Goal: Check status: Check status

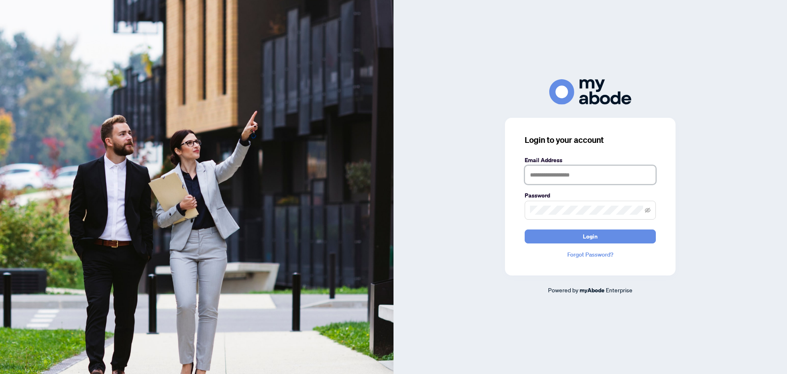
click at [569, 175] on input "text" at bounding box center [590, 174] width 131 height 19
type input "**********"
click at [593, 238] on span "Login" at bounding box center [590, 236] width 15 height 13
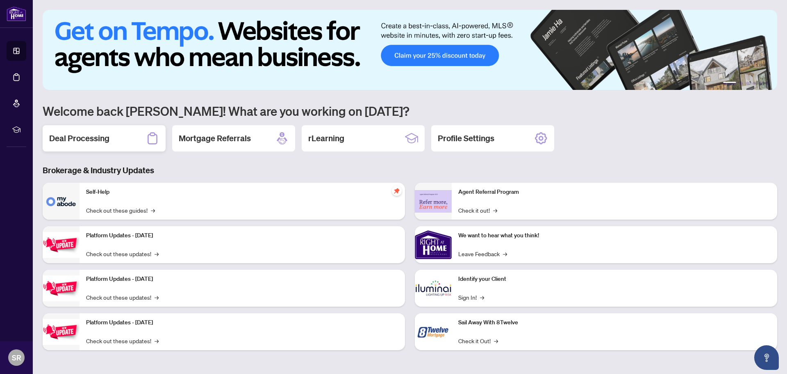
click at [84, 139] on h2 "Deal Processing" at bounding box center [79, 137] width 60 height 11
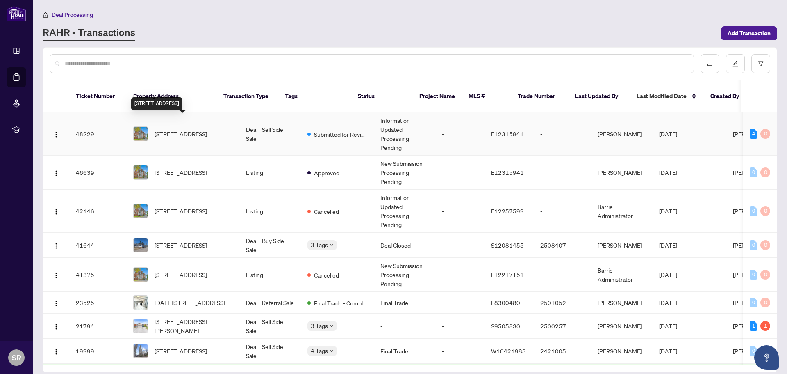
click at [169, 129] on span "[STREET_ADDRESS]" at bounding box center [181, 133] width 52 height 9
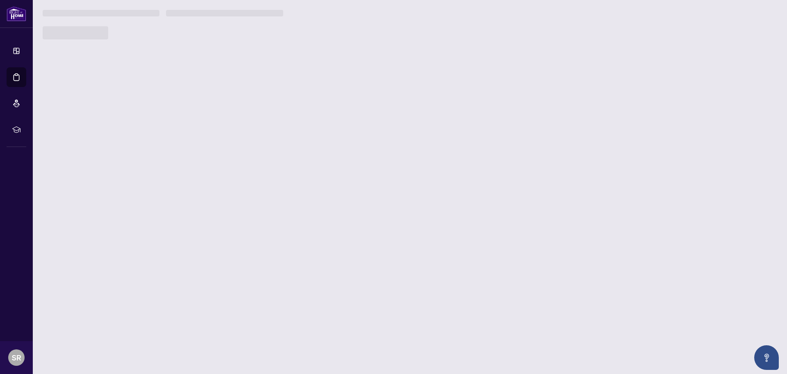
click at [169, 123] on main "Deal Processing [PERSON_NAME] - Transactions Add Transaction Ticket Number Prop…" at bounding box center [410, 187] width 755 height 374
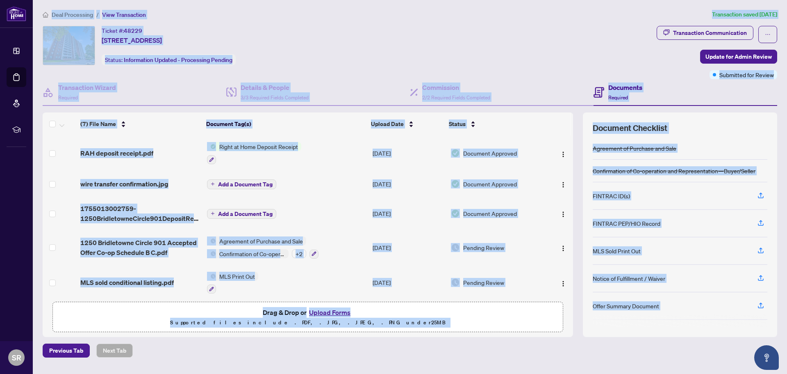
click at [399, 50] on div "Ticket #: 48229 [STREET_ADDRESS] Status: Information Updated - Processing Pendi…" at bounding box center [348, 45] width 611 height 39
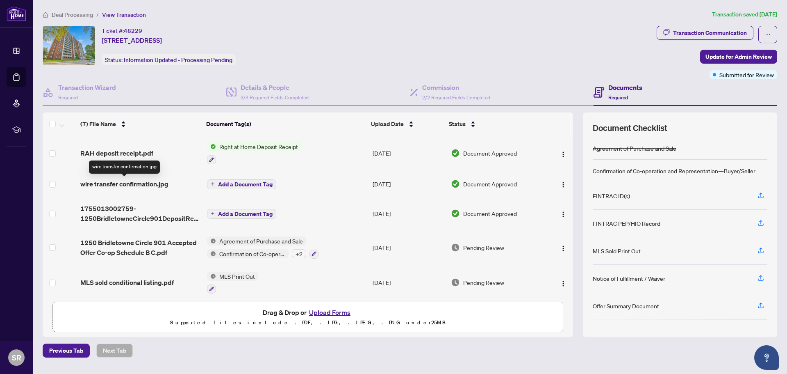
click at [135, 183] on span "wire transfer confirmation.jpg" at bounding box center [124, 184] width 88 height 10
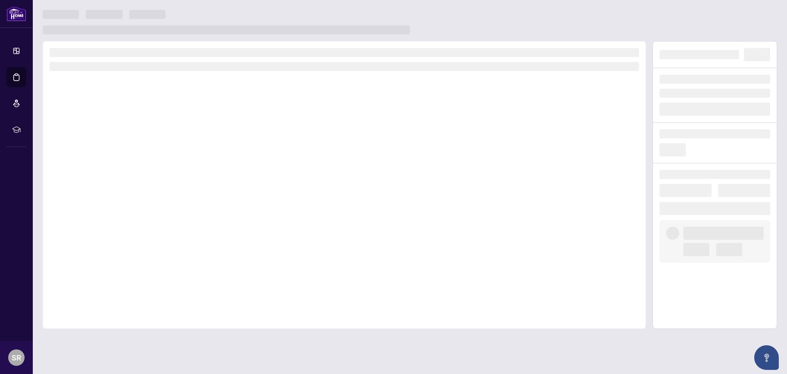
click at [135, 184] on div at bounding box center [345, 185] width 604 height 288
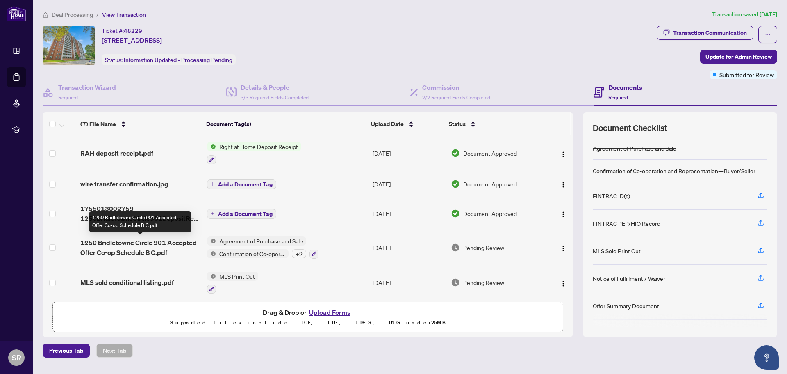
click at [152, 219] on div "1250 Bridletowne Circle 901 Accepted Offer Co-op Schedule B C.pdf" at bounding box center [140, 221] width 103 height 21
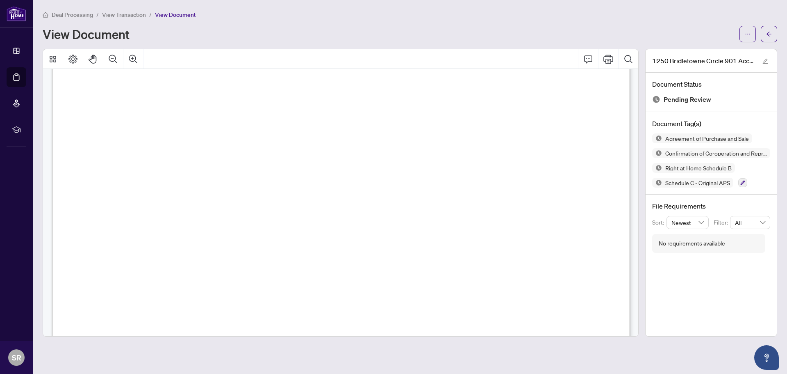
scroll to position [6181, 0]
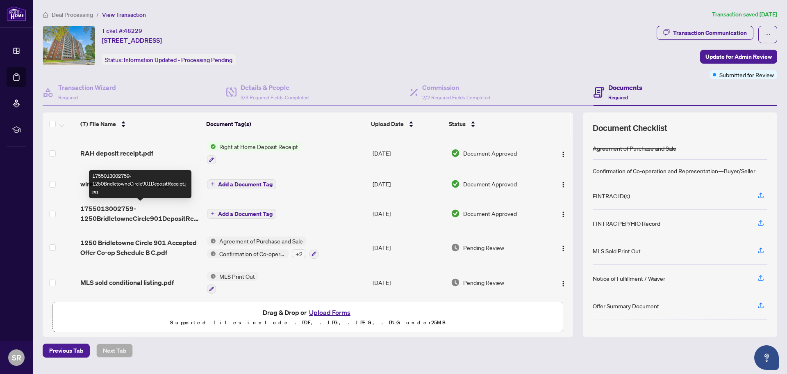
click at [107, 211] on span "1755013002759-1250BridletowneCircle901DepositReceipt.jpg" at bounding box center [140, 213] width 120 height 20
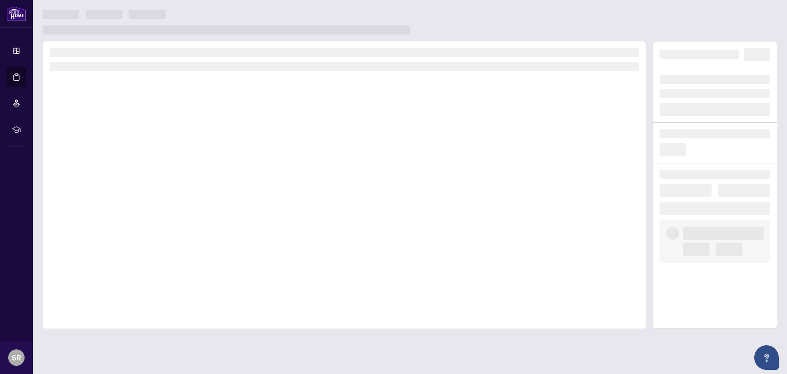
click at [107, 211] on div at bounding box center [345, 185] width 604 height 288
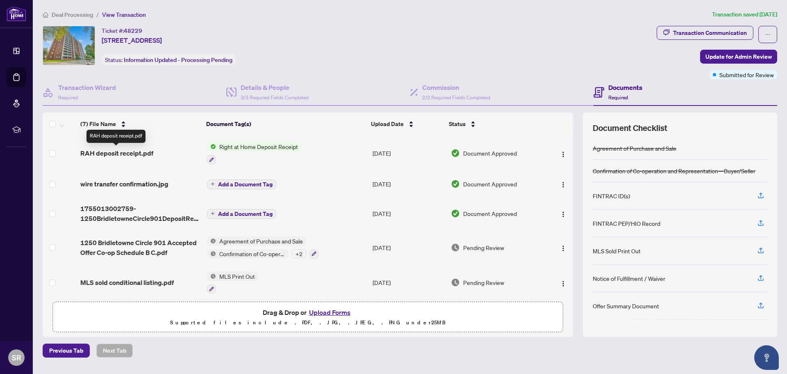
click at [125, 151] on span "RAH deposit receipt.pdf" at bounding box center [116, 153] width 73 height 10
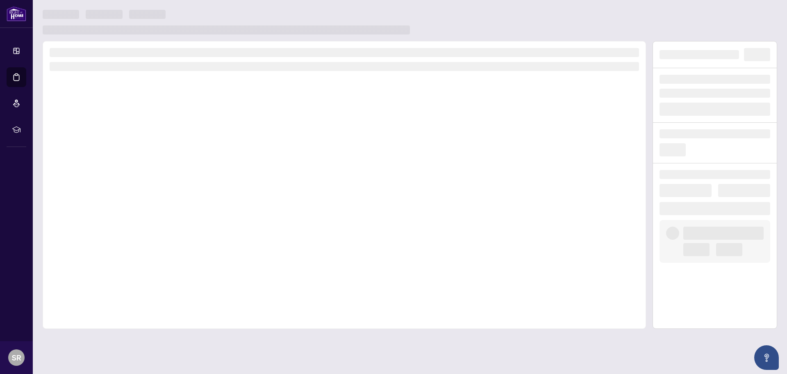
click at [126, 151] on div at bounding box center [345, 185] width 604 height 288
